Goal: Check status: Check status

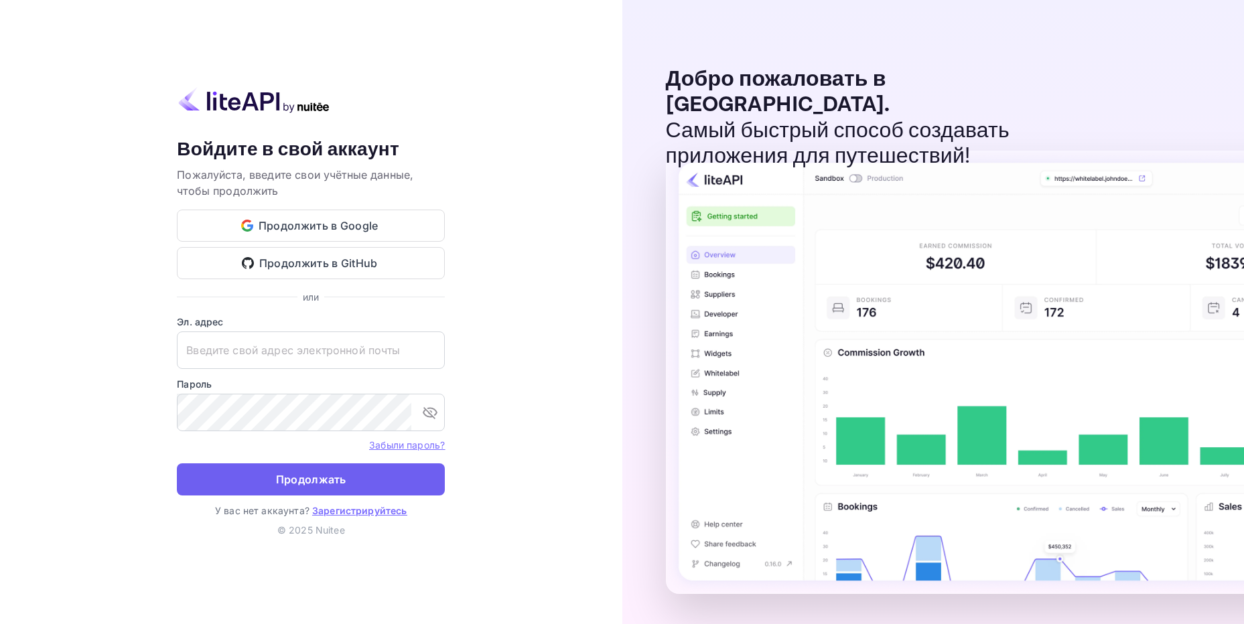
type input "[EMAIL_ADDRESS][DOMAIN_NAME]"
click at [296, 476] on ya-tr-span "Продолжать" at bounding box center [311, 480] width 70 height 18
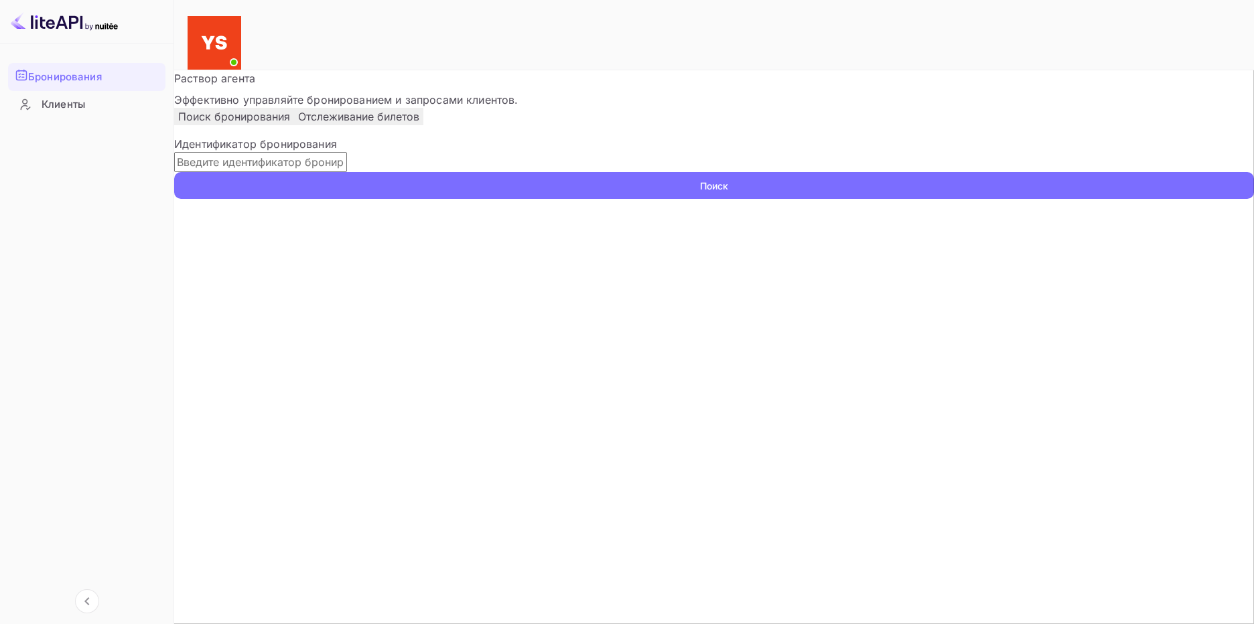
click at [347, 172] on input "text" at bounding box center [260, 162] width 173 height 20
paste input "9926207"
type input "9926207"
click at [942, 199] on button "Поиск" at bounding box center [714, 185] width 1080 height 27
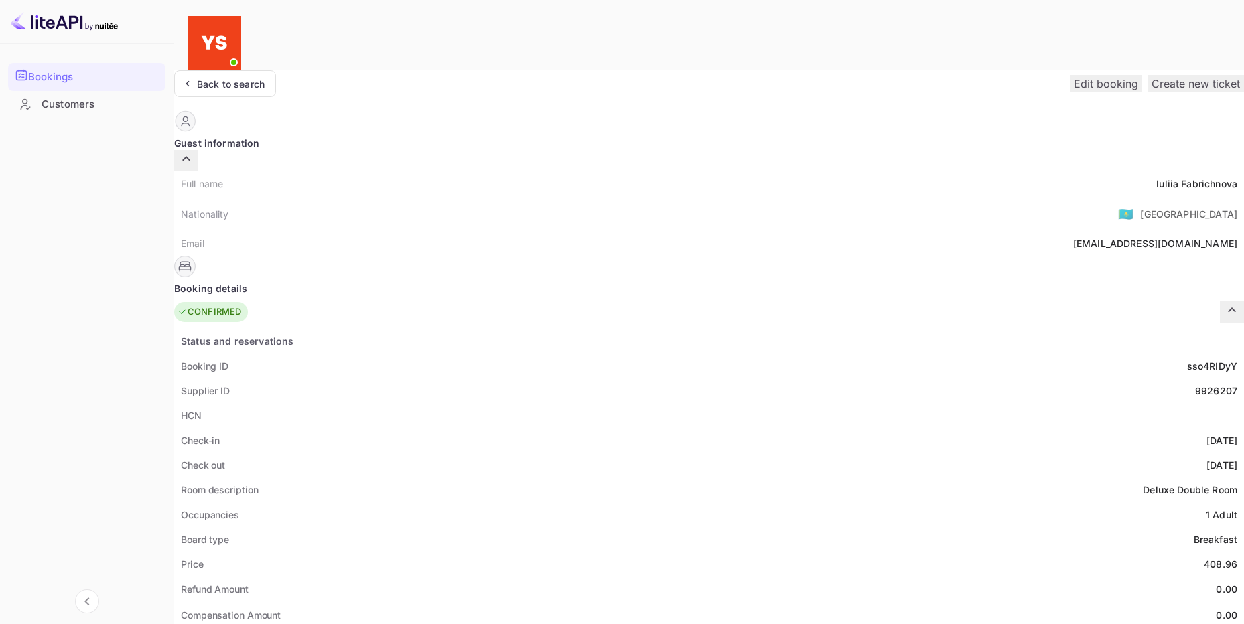
click at [1181, 178] on ya-tr-span "Fabrichnova" at bounding box center [1209, 183] width 56 height 11
copy div "[PERSON_NAME]"
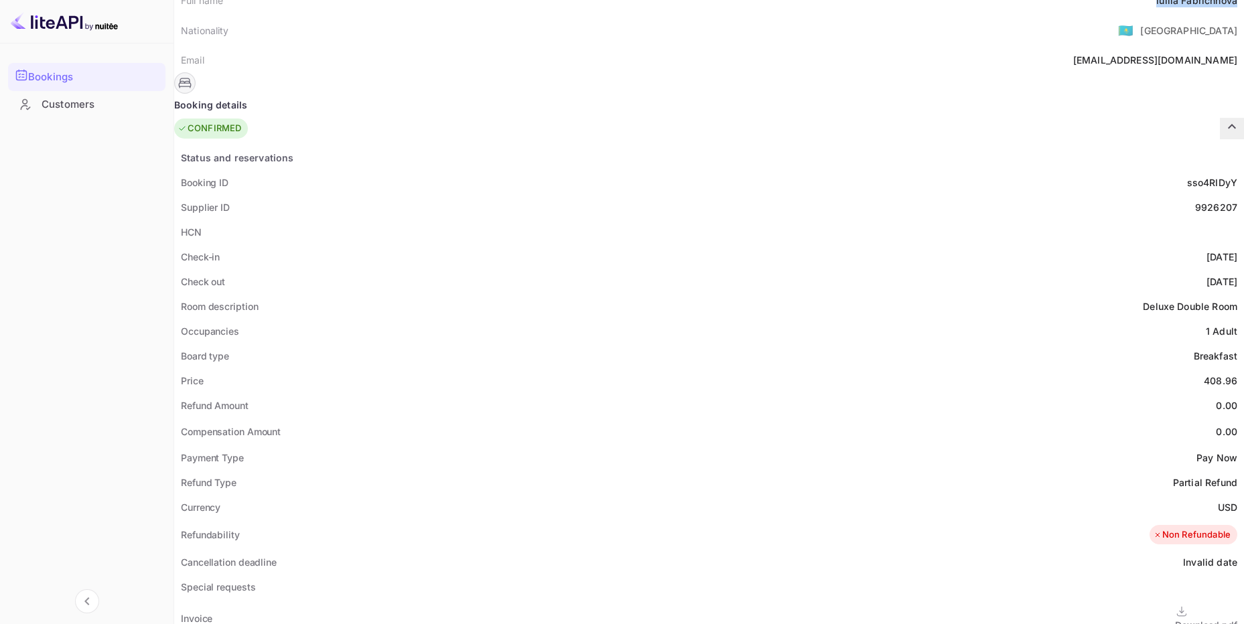
scroll to position [223, 0]
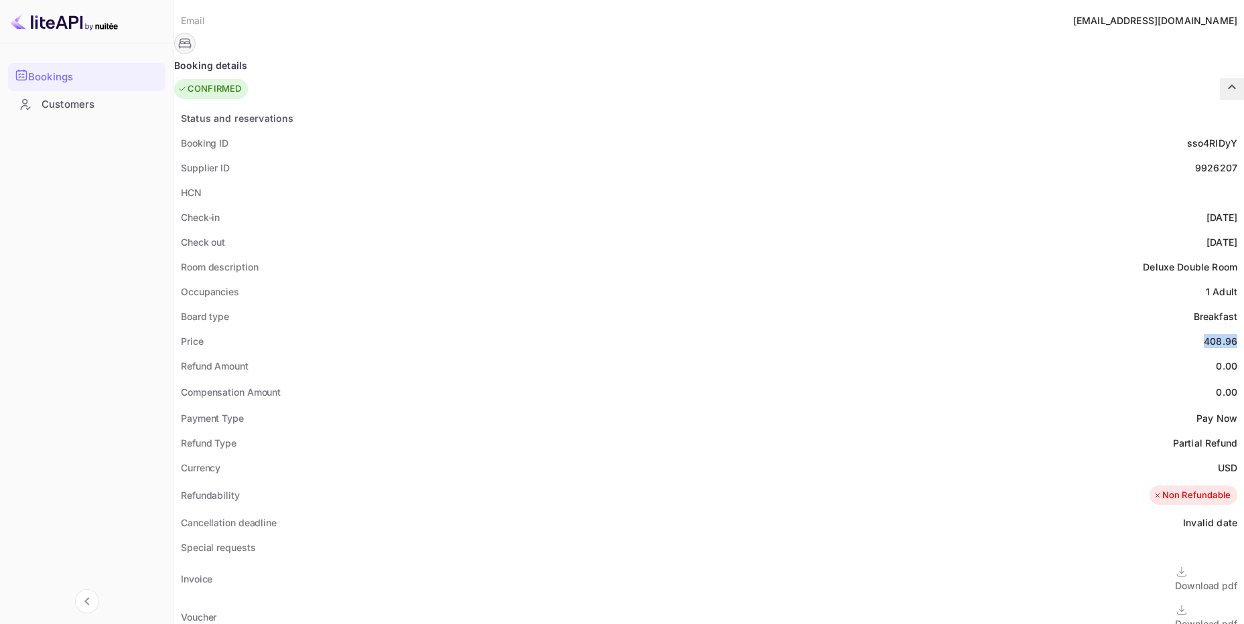
drag, startPoint x: 656, startPoint y: 309, endPoint x: 687, endPoint y: 304, distance: 31.2
click at [1204, 334] on div "408.96" at bounding box center [1220, 341] width 33 height 14
copy div "408.96"
click at [1218, 462] on ya-tr-span "USD" at bounding box center [1227, 467] width 19 height 11
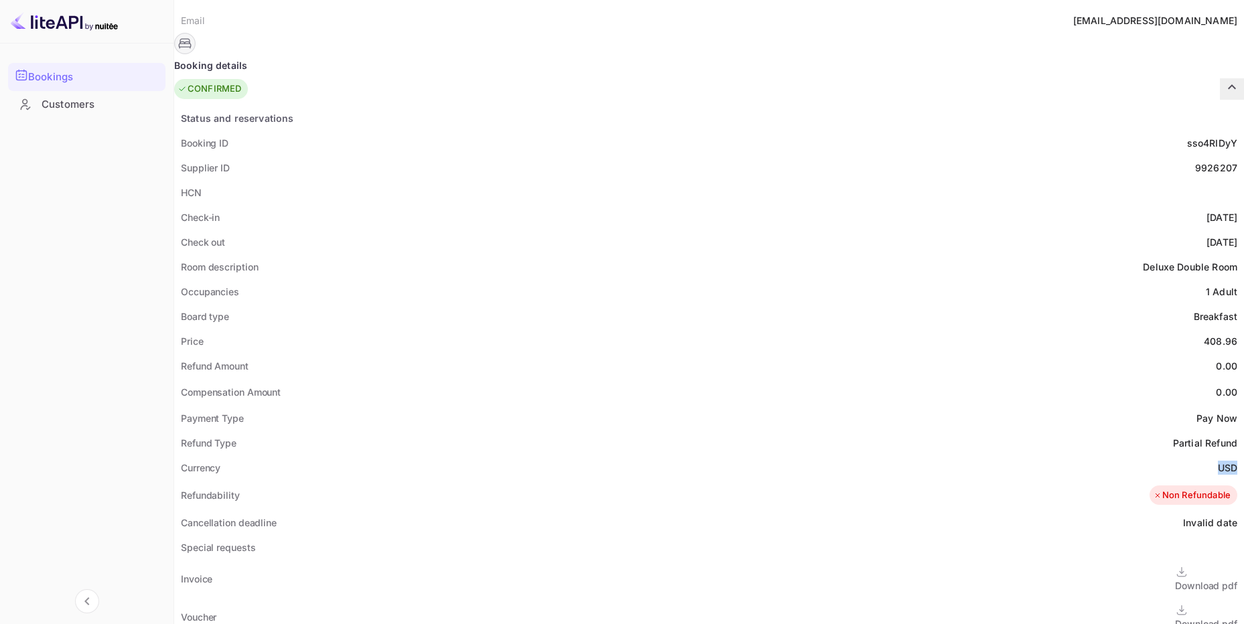
copy ya-tr-span "USD"
